Goal: Task Accomplishment & Management: Use online tool/utility

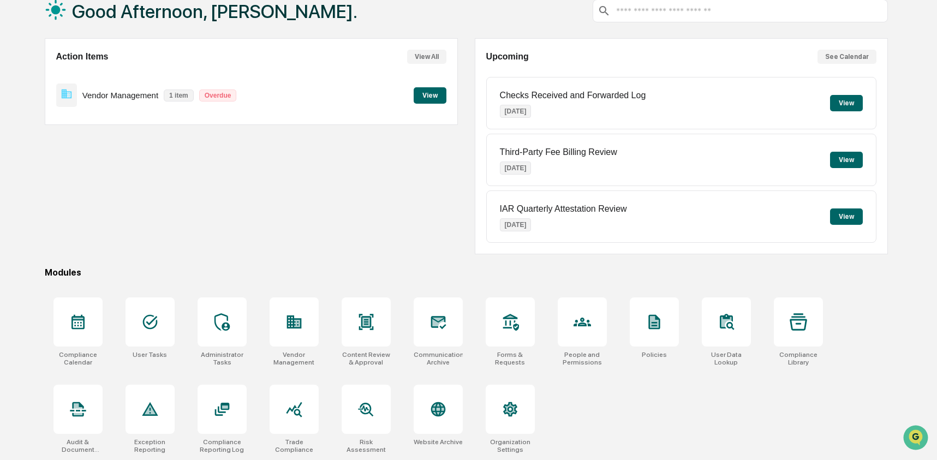
scroll to position [70, 0]
click at [230, 420] on div at bounding box center [222, 409] width 49 height 49
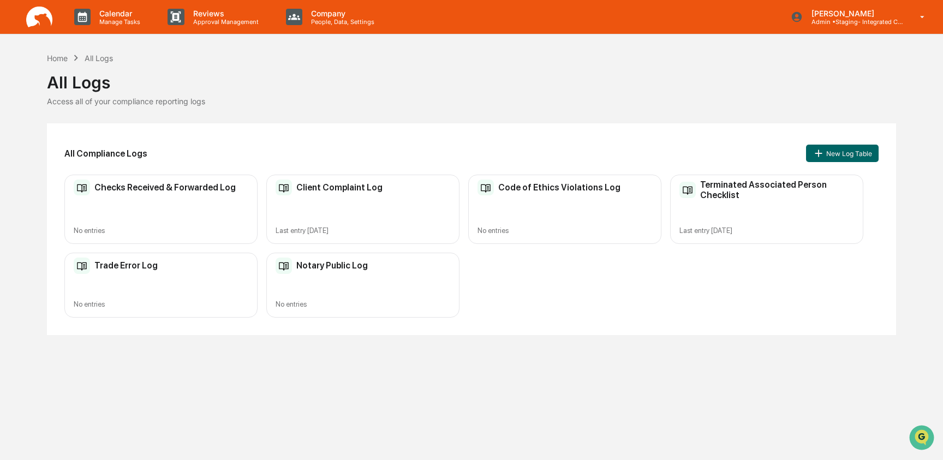
click at [392, 274] on div "Notary Public Log No entries" at bounding box center [362, 285] width 193 height 65
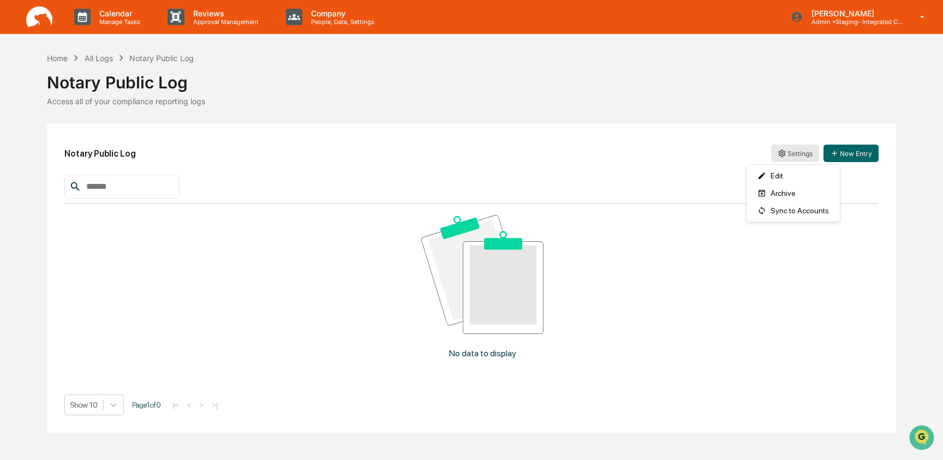
click at [798, 154] on html "Calendar Manage Tasks Reviews Approval Management Company People, Data, Setting…" at bounding box center [471, 230] width 943 height 460
click at [796, 211] on div "Sync to Accounts" at bounding box center [793, 210] width 89 height 17
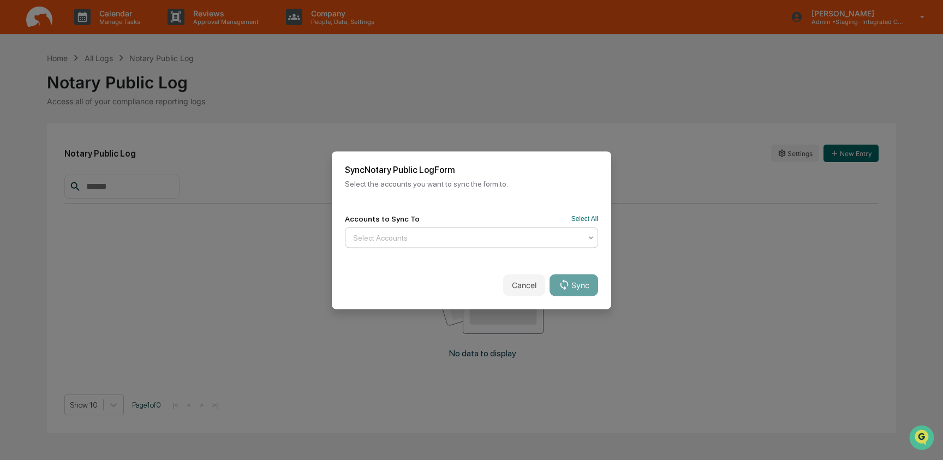
click at [382, 241] on div at bounding box center [467, 237] width 228 height 11
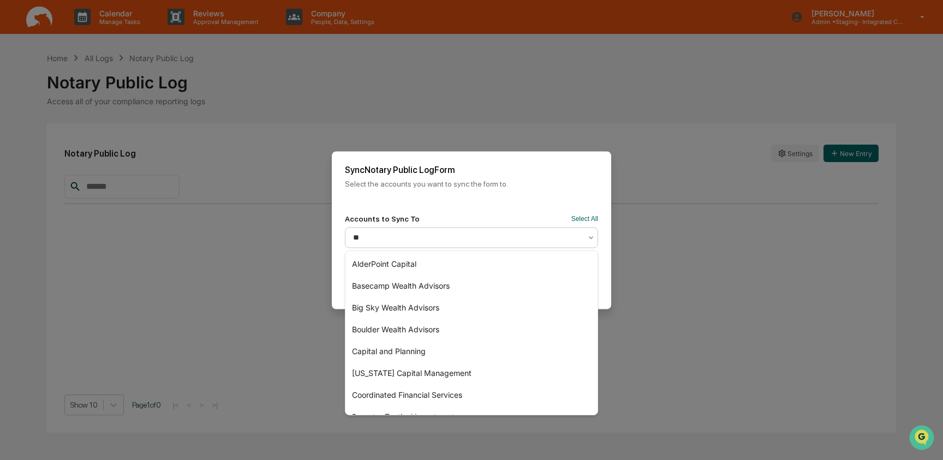
type input "***"
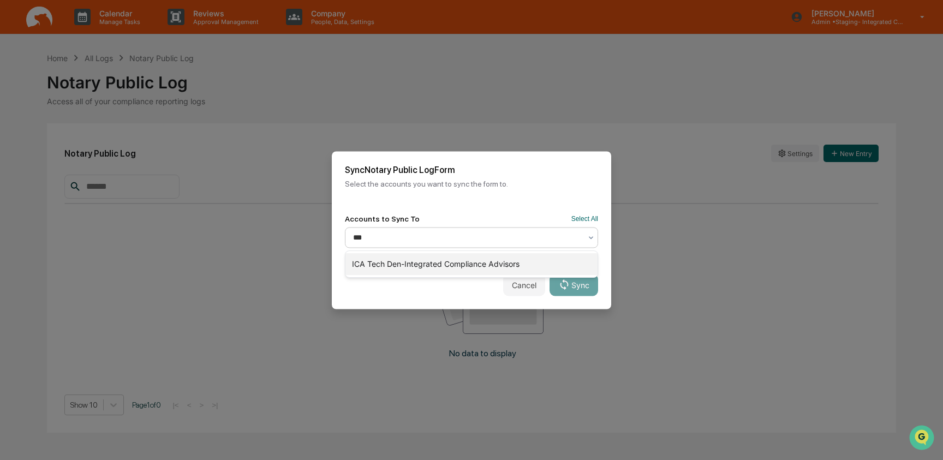
click at [448, 264] on div "ICA Tech Den-Integrated Compliance Advisors" at bounding box center [471, 264] width 252 height 22
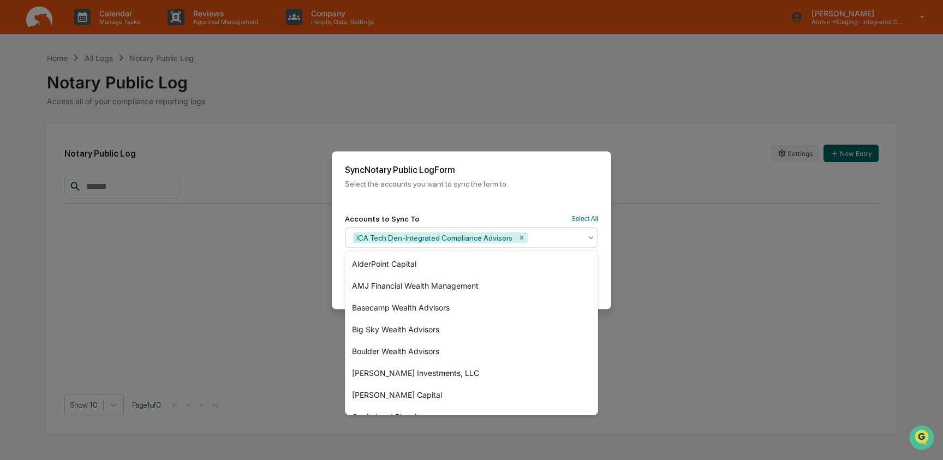
click at [549, 199] on div "Sync Notary Public Log Form Select the accounts you want to sync the form to." at bounding box center [471, 176] width 279 height 50
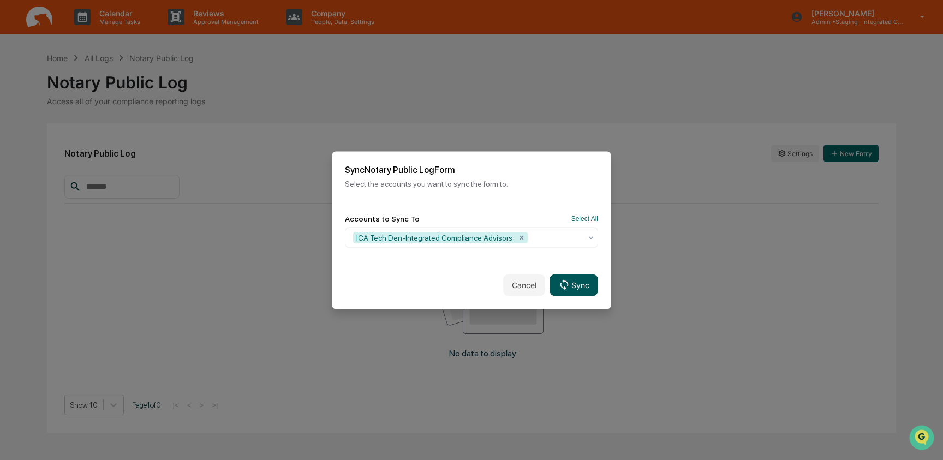
click at [581, 292] on button "Sync" at bounding box center [573, 285] width 49 height 22
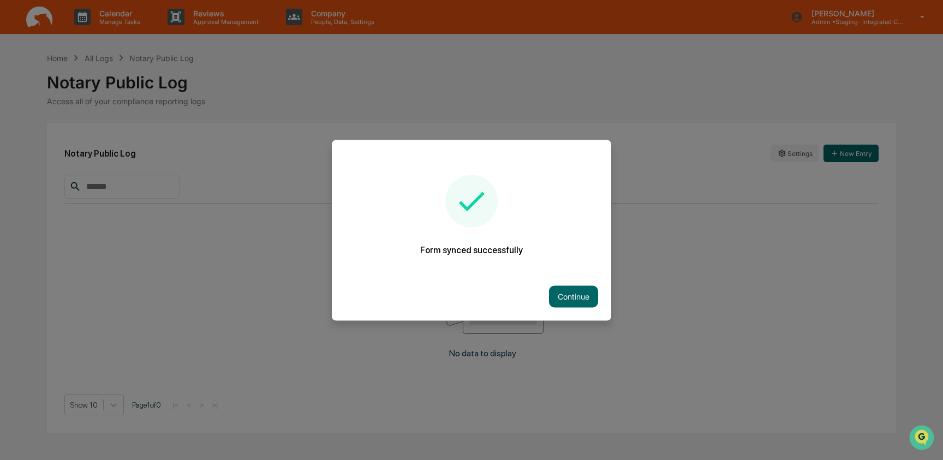
click at [581, 292] on button "Continue" at bounding box center [573, 296] width 49 height 22
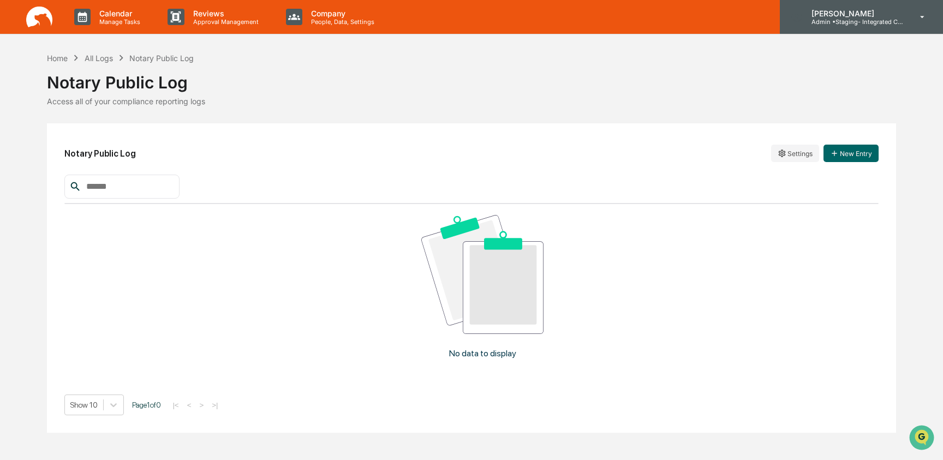
click at [857, 17] on p "[PERSON_NAME]" at bounding box center [853, 13] width 101 height 9
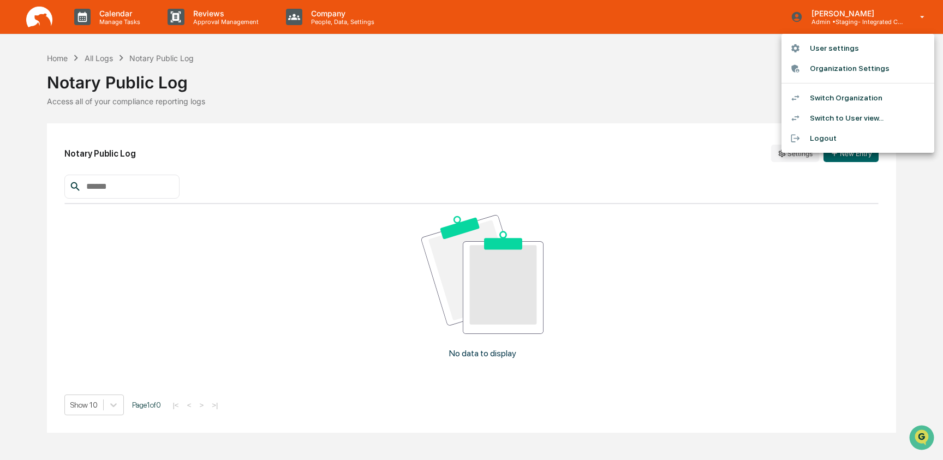
click at [856, 95] on li "Switch Organization" at bounding box center [857, 98] width 153 height 20
